Goal: Task Accomplishment & Management: Use online tool/utility

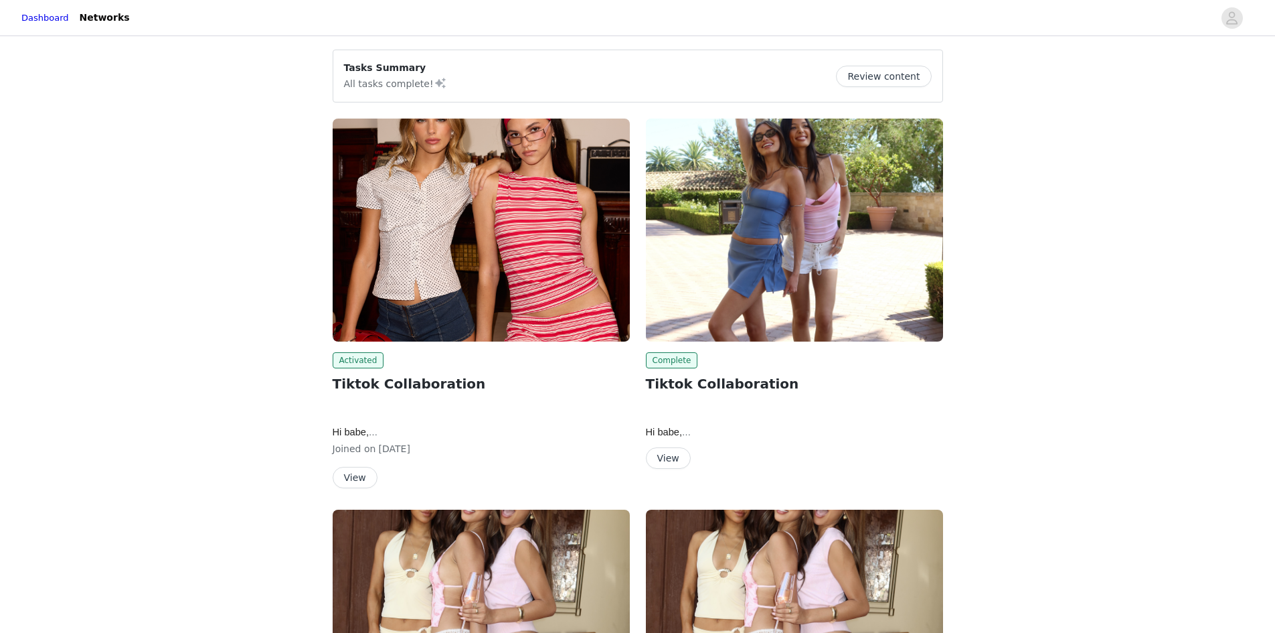
click at [816, 363] on div "Complete" at bounding box center [794, 360] width 297 height 16
click at [664, 458] on button "View" at bounding box center [668, 457] width 45 height 21
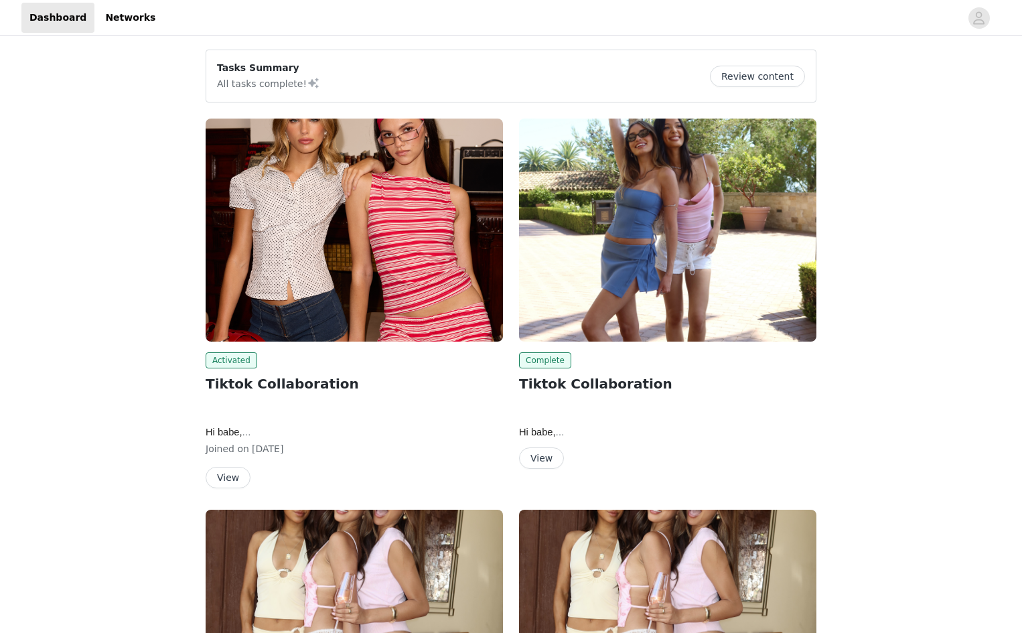
click at [252, 184] on img at bounding box center [354, 229] width 297 height 223
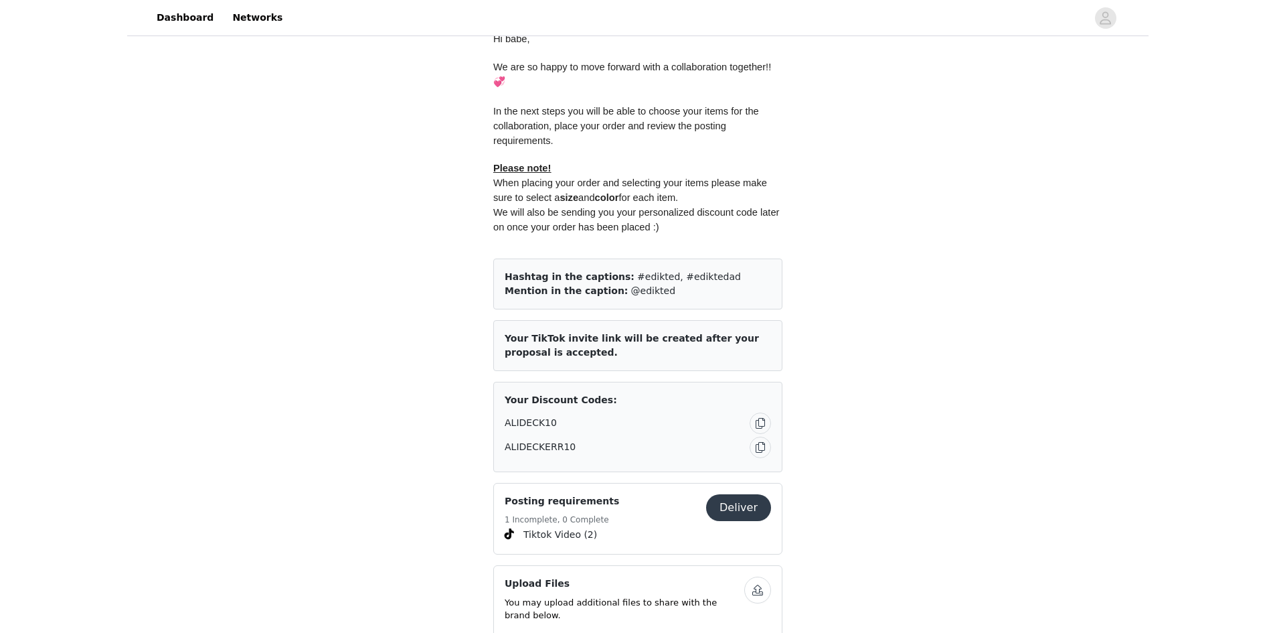
scroll to position [937, 0]
